Goal: Find specific page/section: Find specific page/section

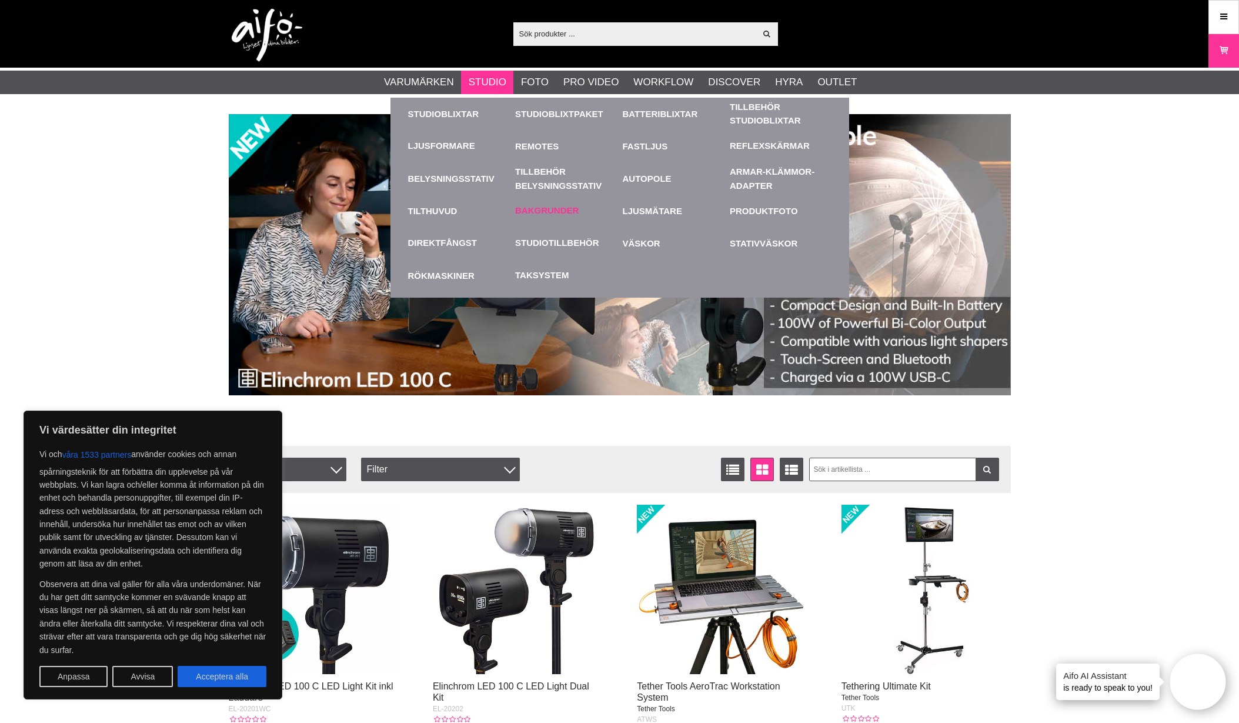
click at [546, 210] on link "Bakgrunder" at bounding box center [546, 211] width 63 height 14
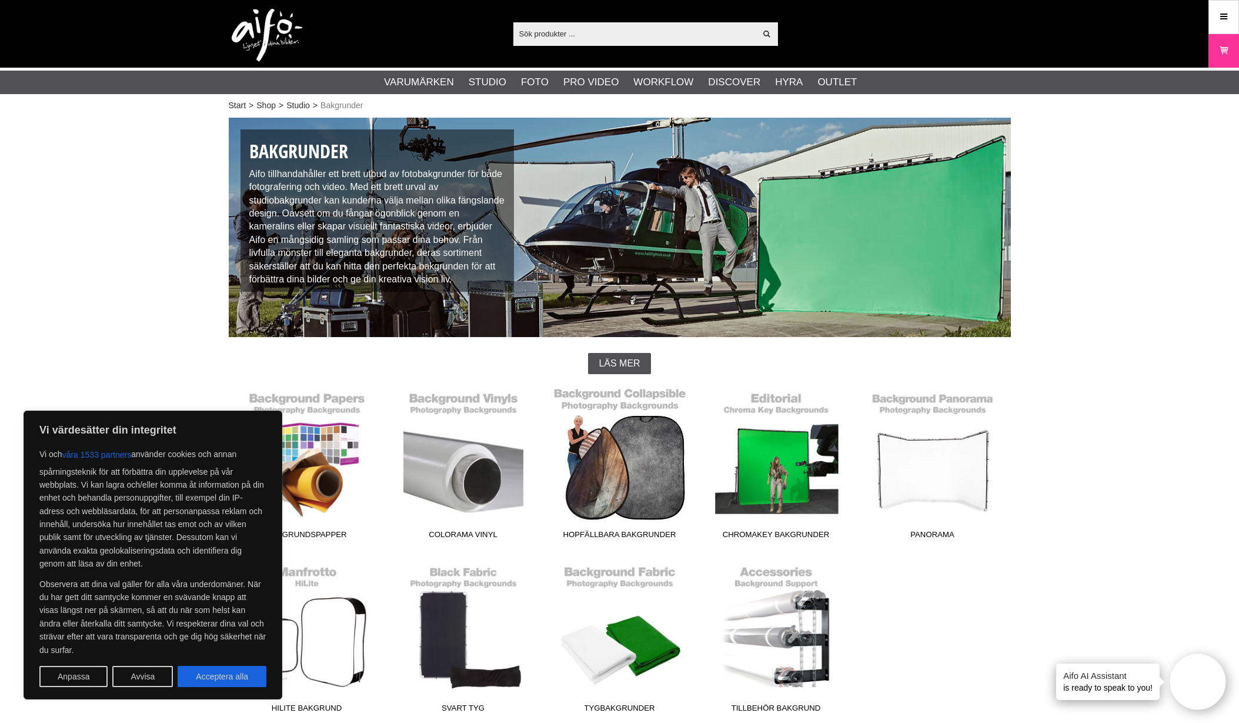
click at [656, 452] on link "Hopfällbara Bakgrunder" at bounding box center [619, 465] width 156 height 159
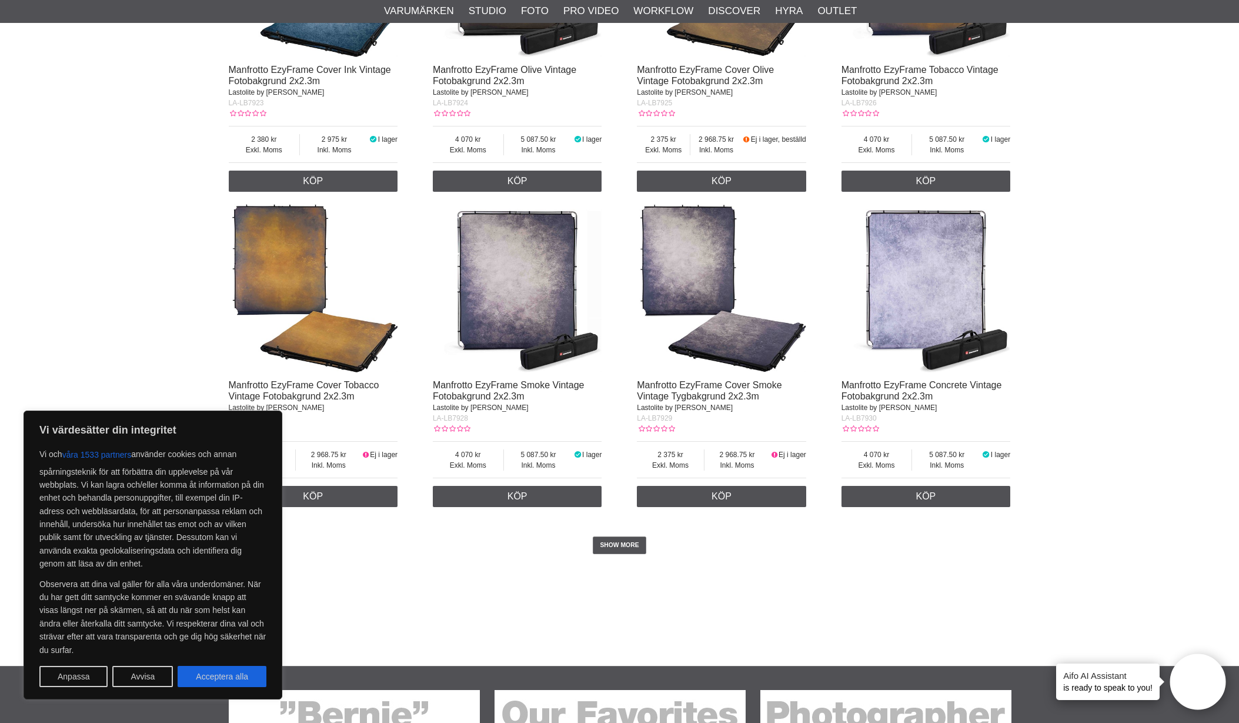
scroll to position [2169, 0]
